Goal: Task Accomplishment & Management: Manage account settings

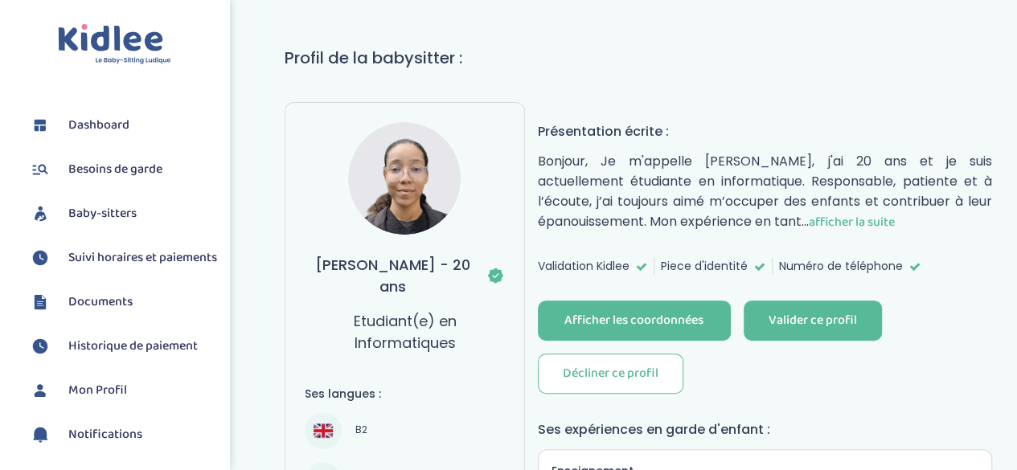
scroll to position [90, 0]
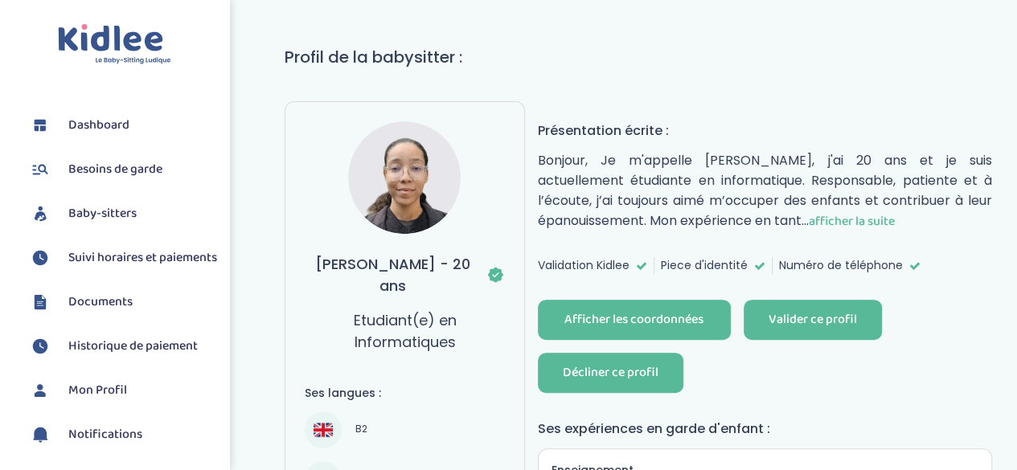
click at [584, 368] on div "Décliner ce profil" at bounding box center [611, 373] width 96 height 18
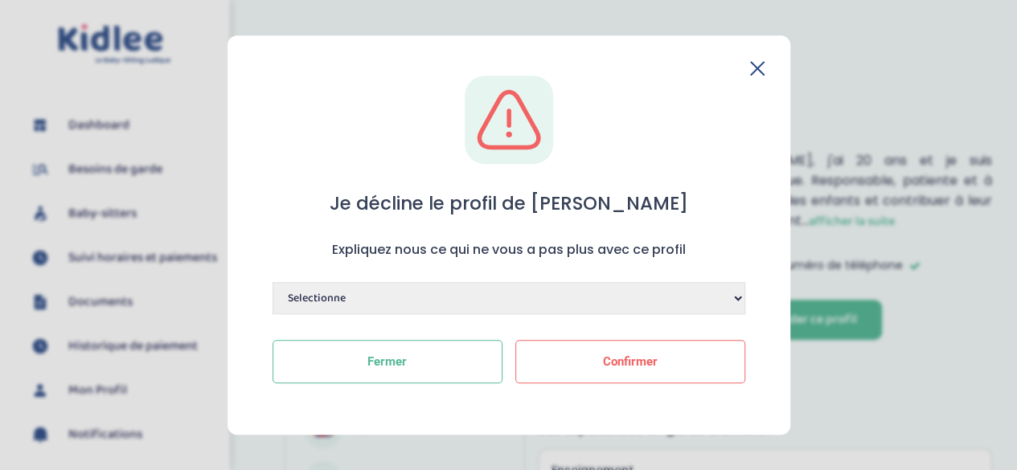
click at [538, 306] on select "Selectionne Manque de dynamisme Manque d'expérience Manque de motivation Dispon…" at bounding box center [509, 298] width 473 height 32
click at [757, 72] on icon at bounding box center [757, 68] width 14 height 14
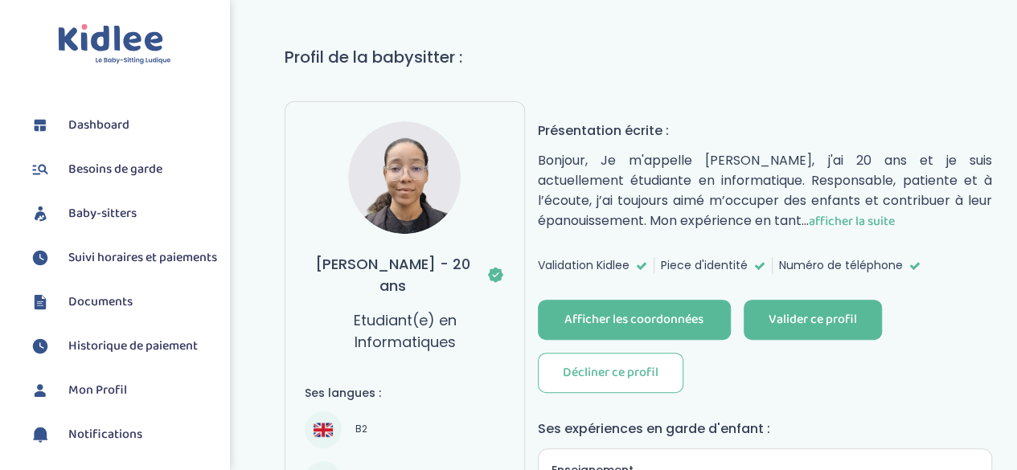
scroll to position [0, 0]
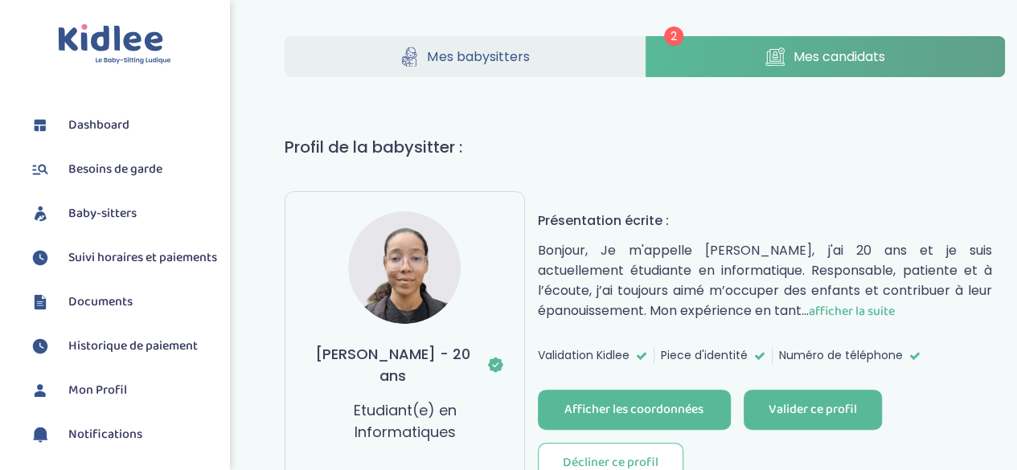
click at [140, 168] on span "Besoins de garde" at bounding box center [115, 169] width 94 height 19
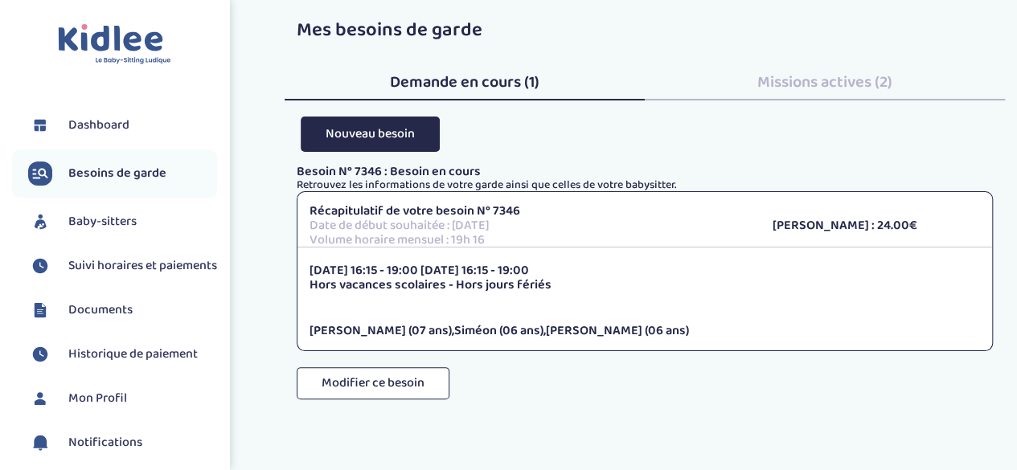
scroll to position [48, 0]
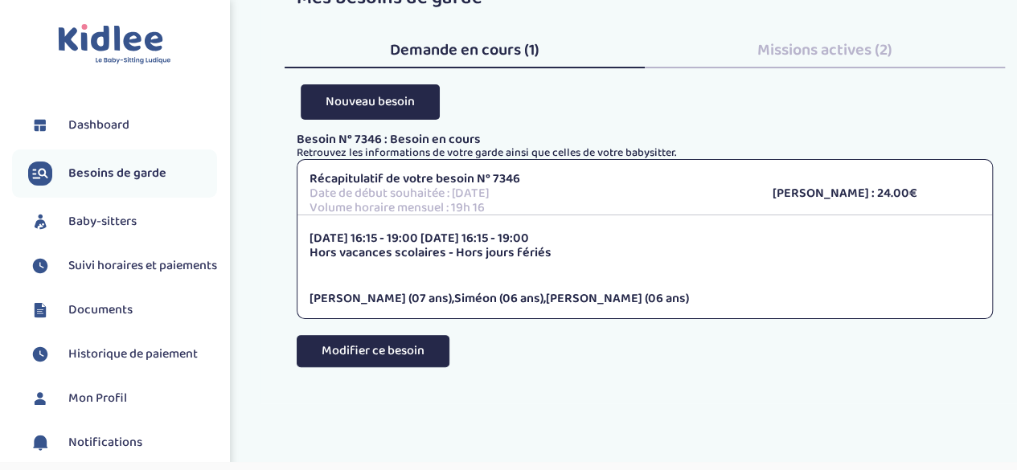
click at [421, 350] on button "Modifier ce besoin" at bounding box center [373, 351] width 153 height 32
